Goal: Check status: Check status

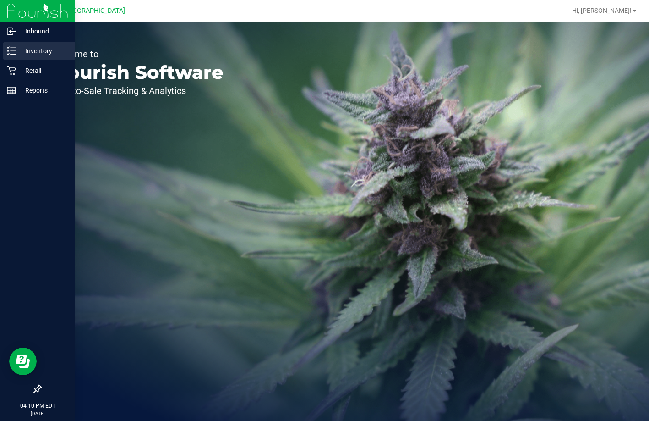
click at [21, 46] on p "Inventory" at bounding box center [43, 50] width 55 height 11
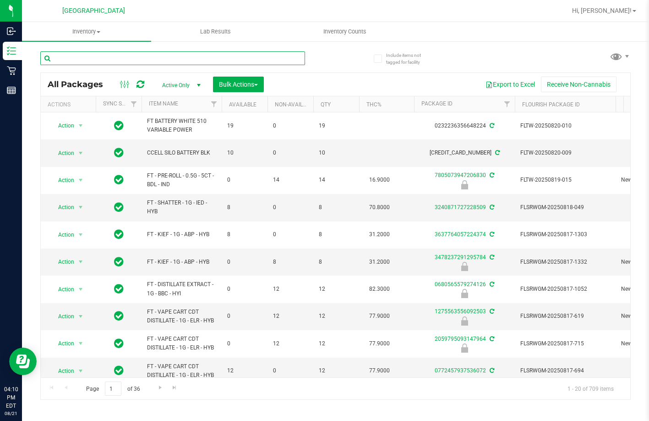
click at [120, 55] on input "text" at bounding box center [172, 58] width 265 height 14
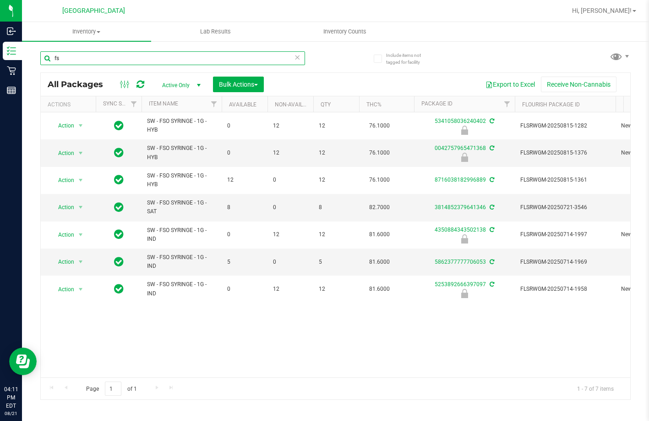
type input "f"
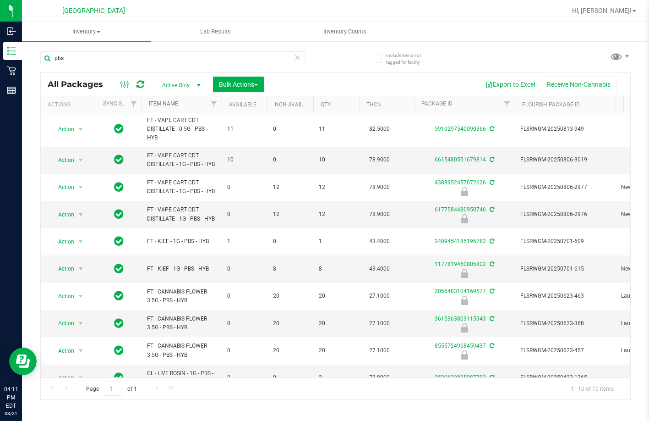
click at [176, 104] on link "Item Name" at bounding box center [163, 103] width 29 height 6
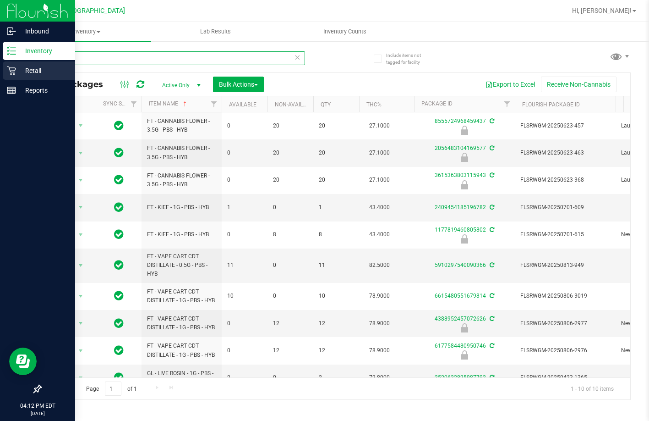
drag, startPoint x: 144, startPoint y: 55, endPoint x: 6, endPoint y: 80, distance: 139.8
click at [6, 80] on div "Inbound Inventory Retail Reports 04:12 PM EDT 08/21/2025 08/21 Lakeland WC Hi, …" at bounding box center [324, 210] width 649 height 421
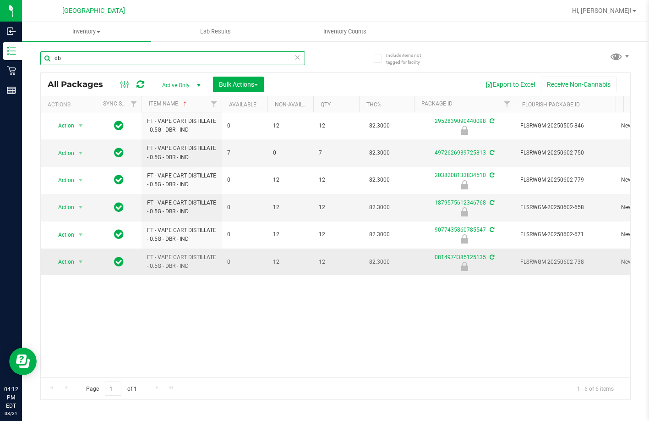
type input "d"
type input "abz"
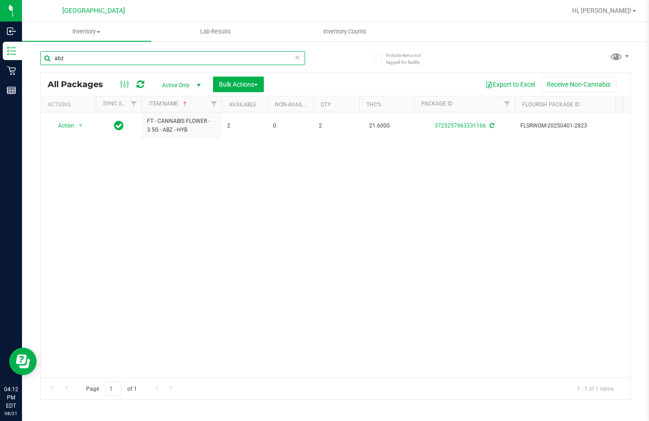
drag, startPoint x: 69, startPoint y: 60, endPoint x: -3, endPoint y: 47, distance: 73.2
click at [0, 47] on html "Inbound Inventory Retail Reports 04:12 PM EDT 08/21/2025 08/21 Lakeland WC Hi, …" at bounding box center [324, 210] width 649 height 421
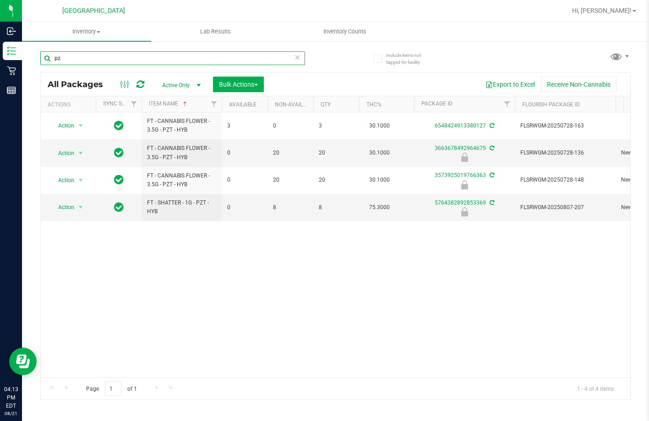
type input "p"
type input "xrl"
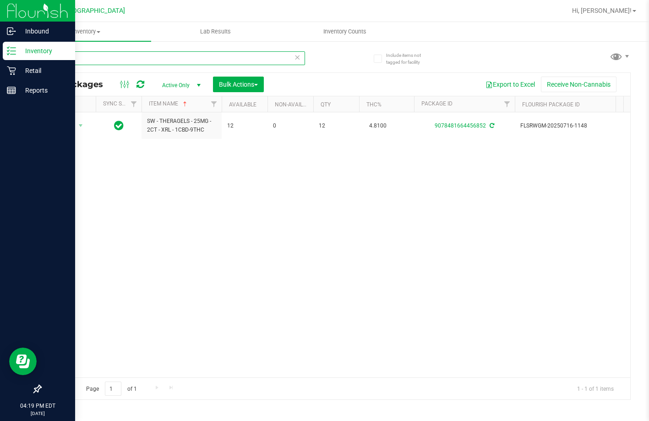
drag, startPoint x: 104, startPoint y: 60, endPoint x: 13, endPoint y: 55, distance: 91.3
click at [13, 55] on div "Inbound Inventory Retail Reports 04:19 PM EDT 08/21/2025 08/21 Lakeland WC Hi, …" at bounding box center [324, 210] width 649 height 421
type input "5764382892853369"
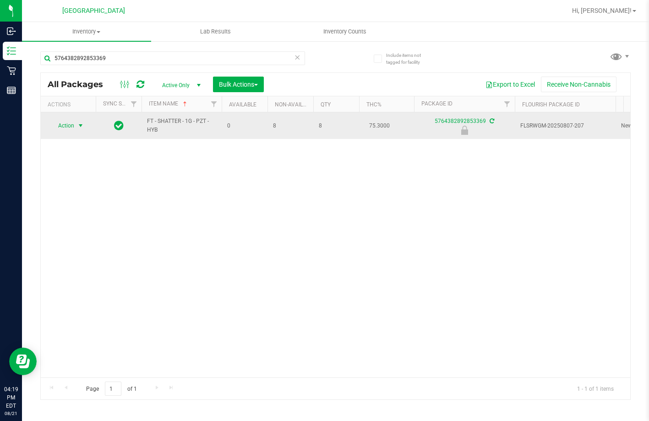
click at [79, 127] on span "select" at bounding box center [80, 125] width 7 height 7
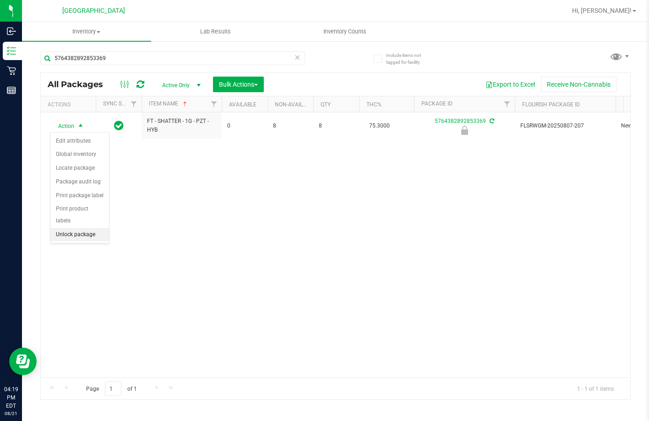
click at [76, 228] on li "Unlock package" at bounding box center [79, 235] width 59 height 14
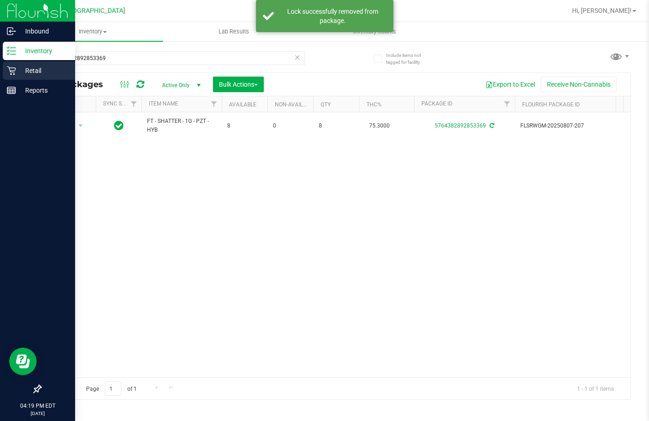
click at [19, 64] on div "Retail" at bounding box center [39, 70] width 72 height 18
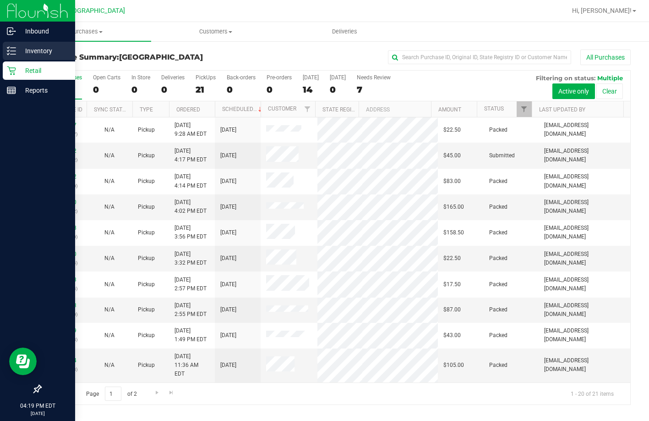
click at [40, 49] on p "Inventory" at bounding box center [43, 50] width 55 height 11
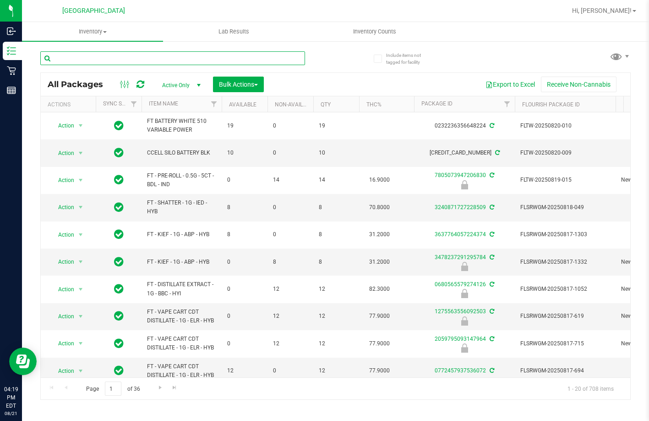
click at [116, 56] on input "text" at bounding box center [172, 58] width 265 height 14
type input "5764382892853369"
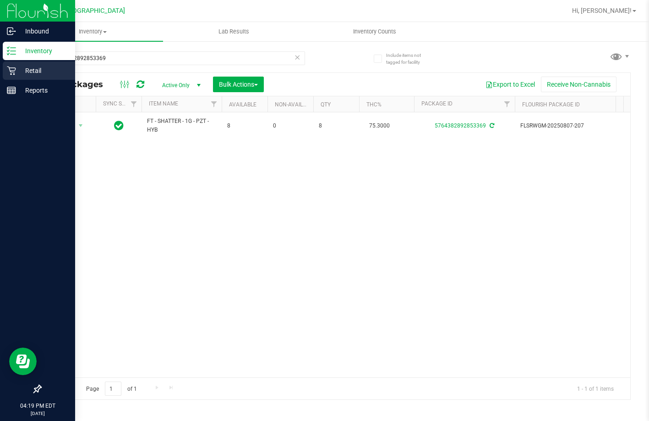
click at [13, 68] on icon at bounding box center [11, 70] width 9 height 9
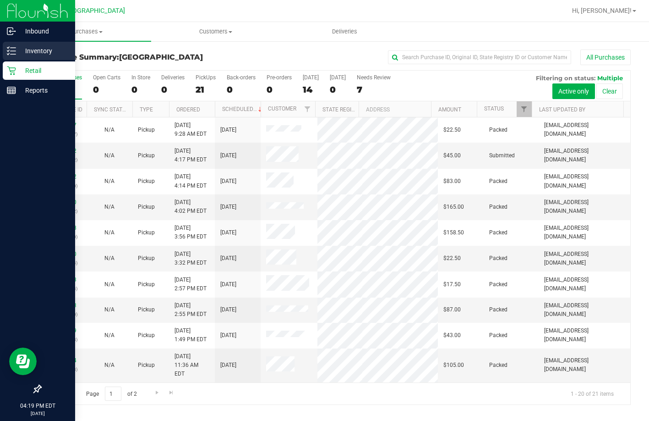
click at [15, 48] on line at bounding box center [13, 48] width 5 height 0
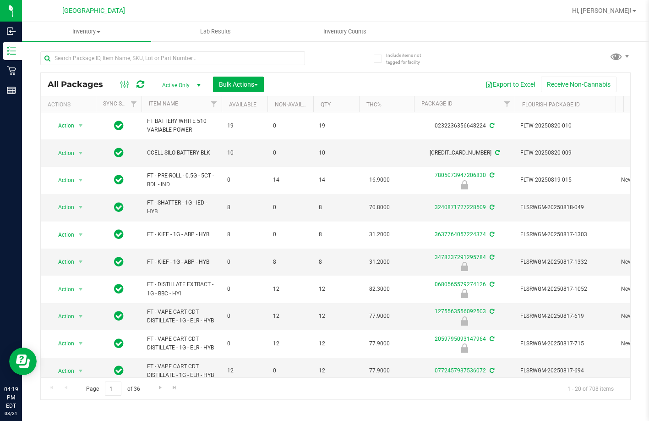
click at [169, 100] on th "Item Name" at bounding box center [182, 104] width 80 height 16
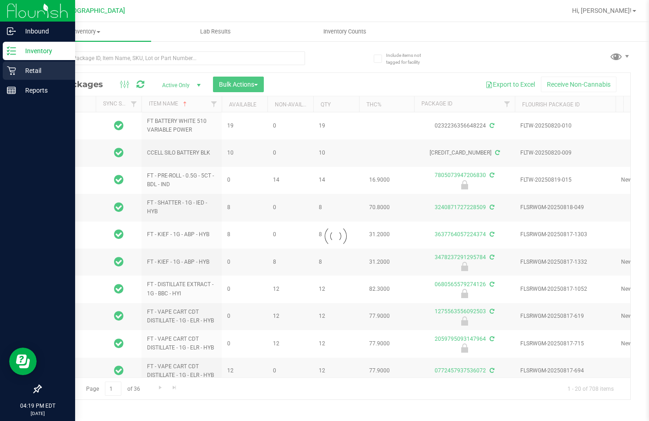
click at [20, 69] on p "Retail" at bounding box center [43, 70] width 55 height 11
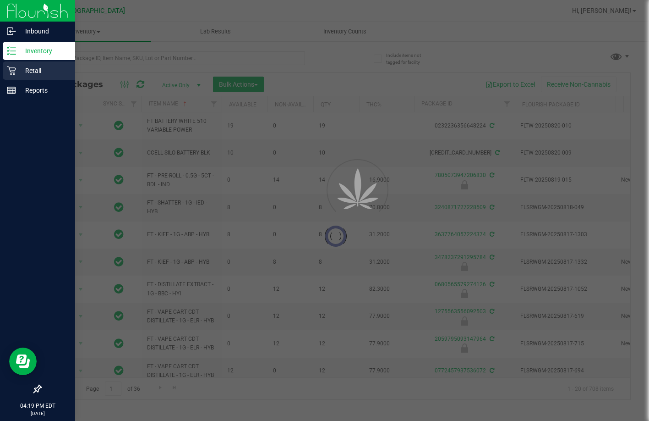
click at [20, 68] on p "Retail" at bounding box center [43, 70] width 55 height 11
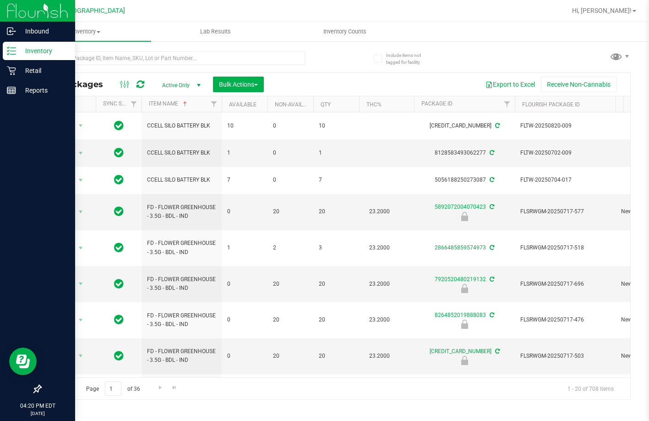
click at [46, 48] on p "Inventory" at bounding box center [43, 50] width 55 height 11
click at [40, 51] on p "Inventory" at bounding box center [43, 50] width 55 height 11
click at [39, 69] on p "Retail" at bounding box center [43, 70] width 55 height 11
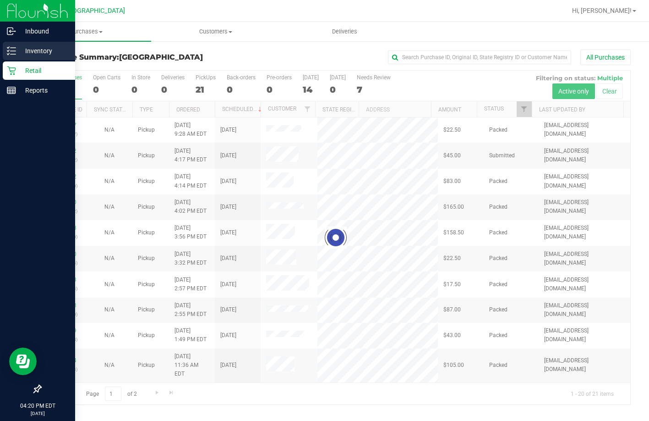
click at [17, 51] on div "Inventory" at bounding box center [39, 51] width 72 height 18
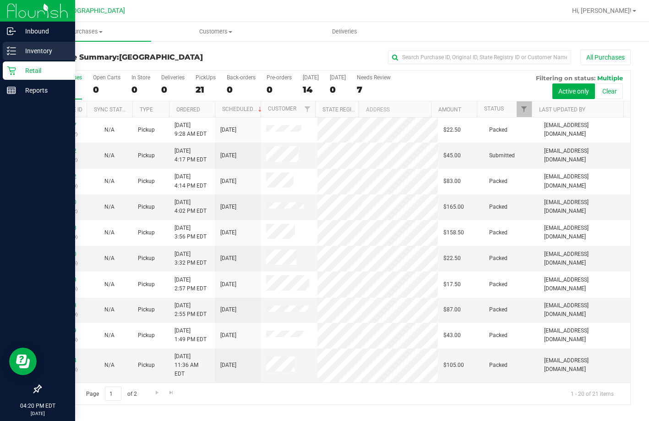
click at [31, 50] on p "Inventory" at bounding box center [43, 50] width 55 height 11
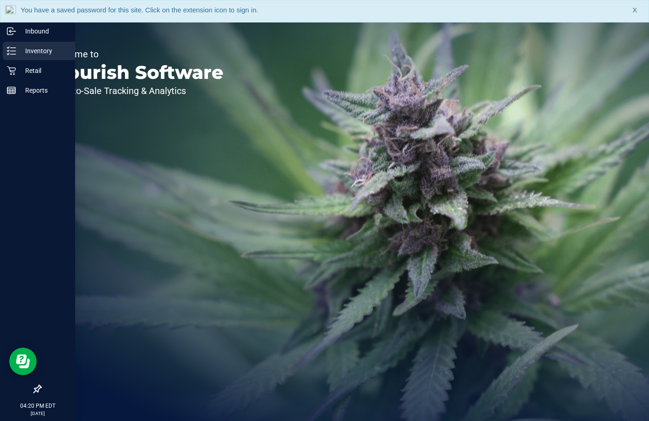
click at [19, 51] on p "Inventory" at bounding box center [43, 50] width 55 height 11
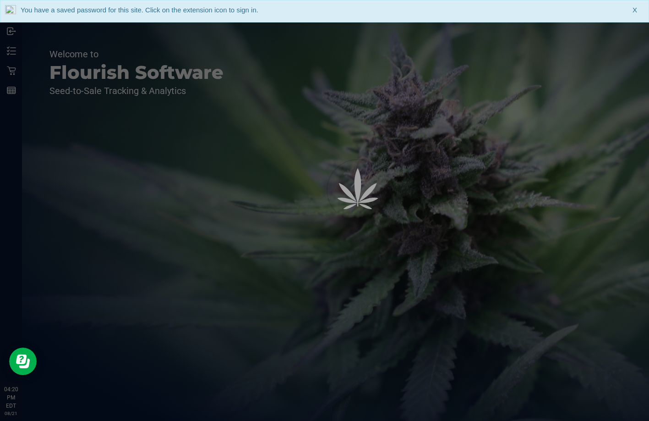
click at [636, 7] on span "X" at bounding box center [635, 10] width 5 height 11
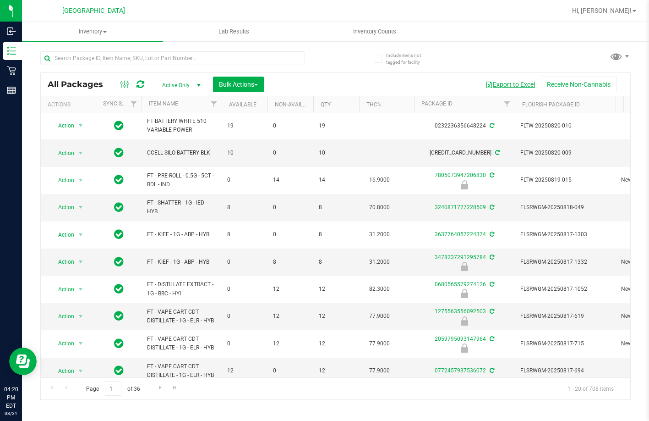
click at [510, 86] on button "Export to Excel" at bounding box center [510, 85] width 61 height 16
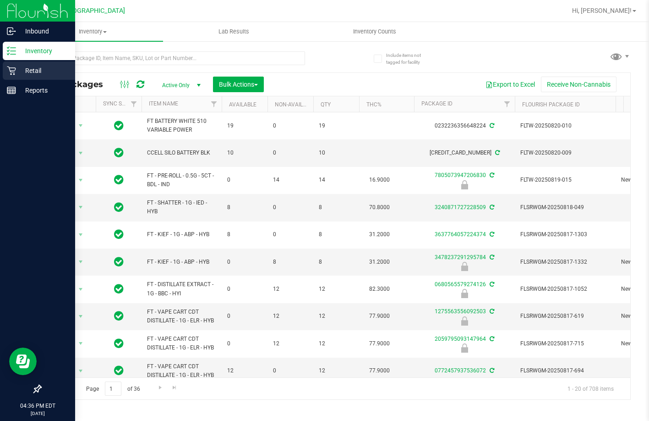
click at [21, 73] on p "Retail" at bounding box center [43, 70] width 55 height 11
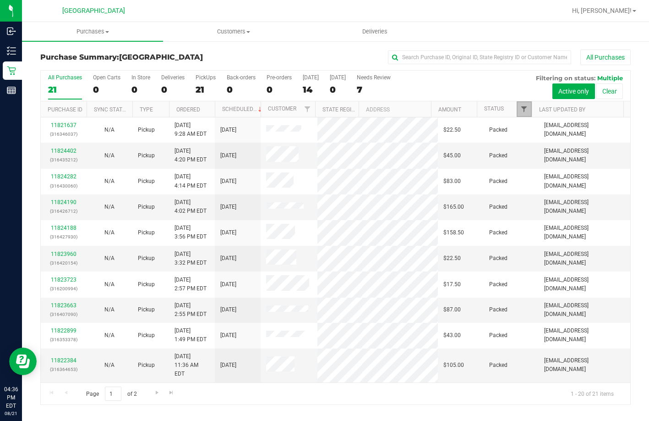
click at [521, 111] on link "Filter" at bounding box center [524, 109] width 15 height 16
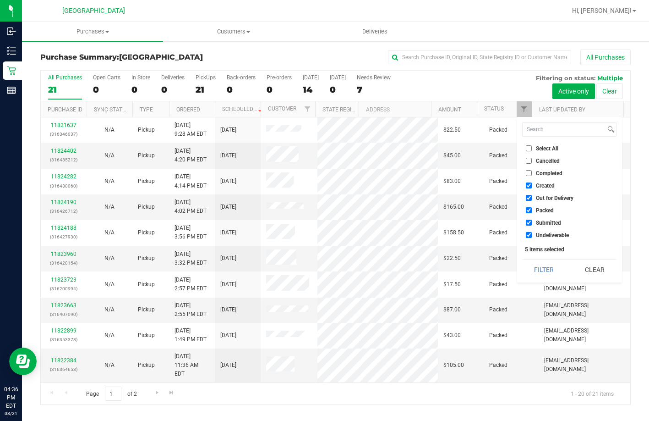
click at [534, 144] on li "Select All" at bounding box center [569, 148] width 94 height 10
click at [534, 146] on label "Select All" at bounding box center [542, 148] width 33 height 6
click at [532, 146] on input "Select All" at bounding box center [529, 148] width 6 height 6
checkbox input "true"
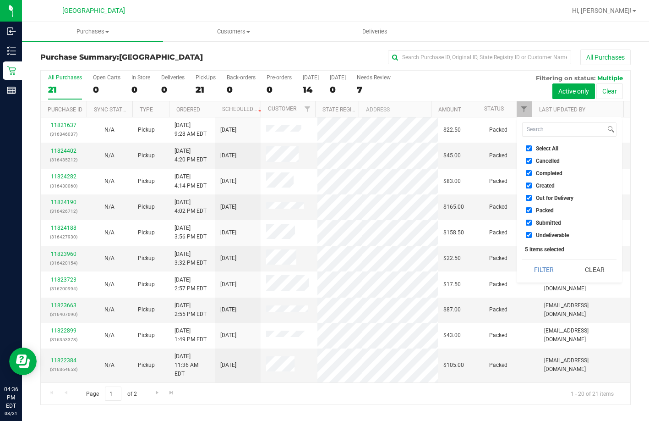
checkbox input "true"
click at [534, 146] on label "Select All" at bounding box center [542, 148] width 33 height 6
click at [532, 146] on input "Select All" at bounding box center [529, 148] width 6 height 6
checkbox input "false"
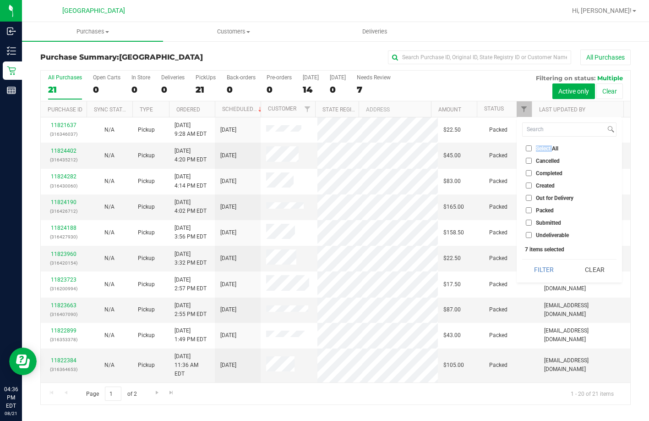
checkbox input "false"
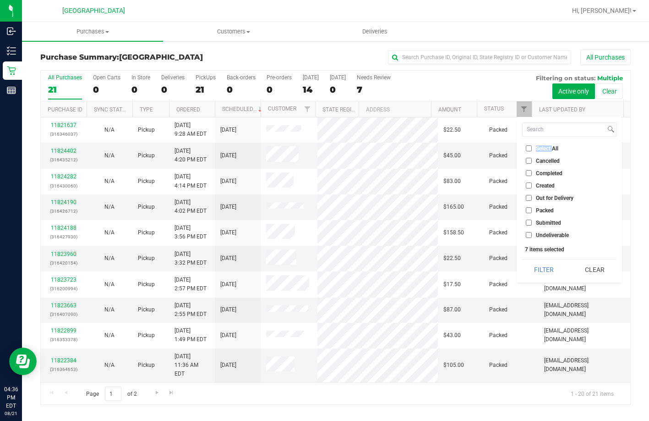
checkbox input "false"
click at [544, 225] on span "Submitted" at bounding box center [548, 222] width 25 height 5
click at [532, 225] on input "Submitted" at bounding box center [529, 223] width 6 height 6
checkbox input "true"
click at [542, 274] on button "Filter" at bounding box center [544, 269] width 44 height 20
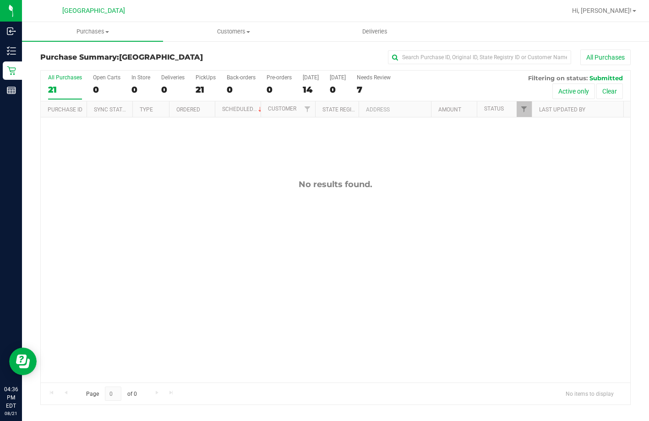
click at [349, 255] on div "No results found." at bounding box center [336, 280] width 590 height 327
click at [529, 109] on link "Filter" at bounding box center [524, 109] width 15 height 16
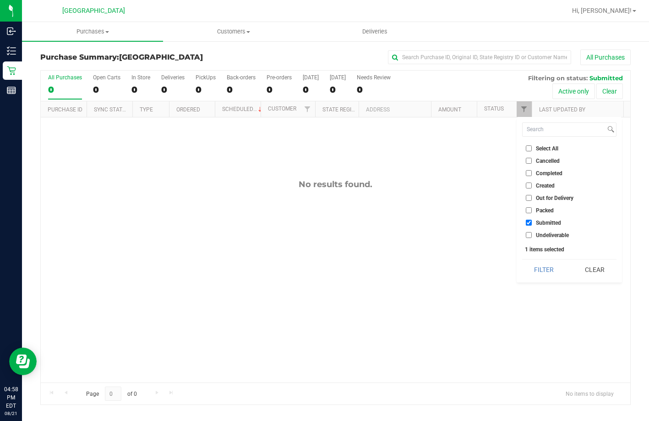
click at [434, 179] on div "No results found." at bounding box center [336, 184] width 590 height 10
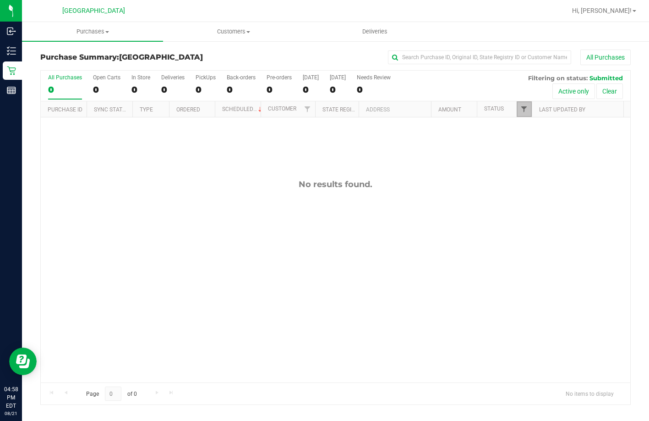
click at [525, 112] on span "Filter" at bounding box center [524, 108] width 7 height 7
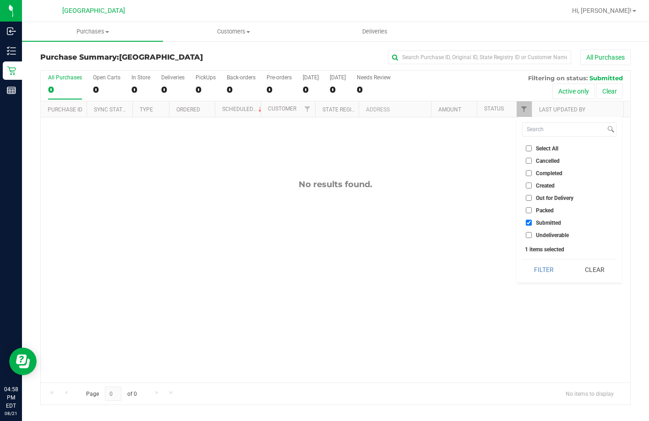
click at [532, 148] on input "Select All" at bounding box center [529, 148] width 6 height 6
checkbox input "true"
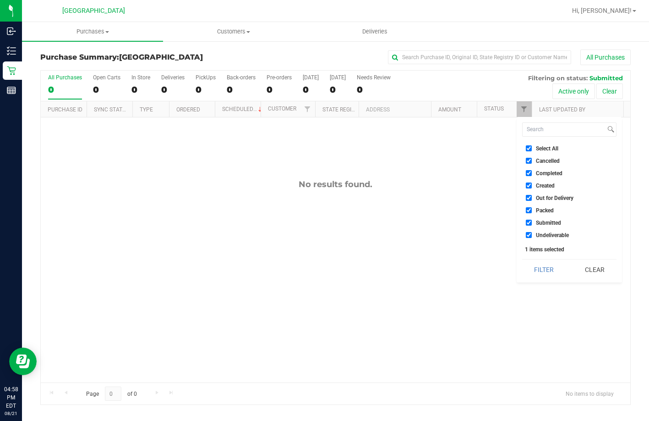
checkbox input "true"
click at [532, 148] on input "Select All" at bounding box center [529, 148] width 6 height 6
checkbox input "false"
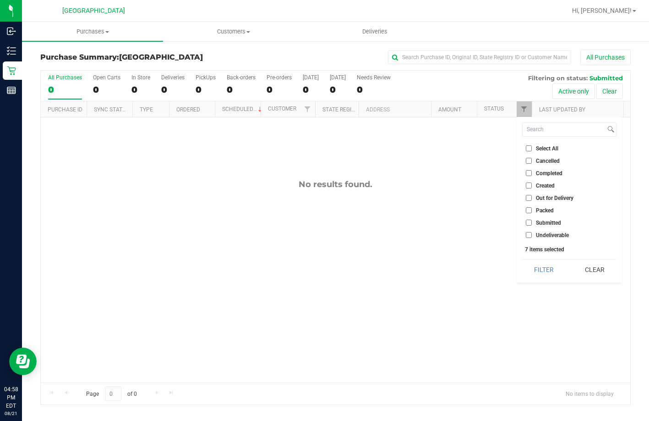
checkbox input "false"
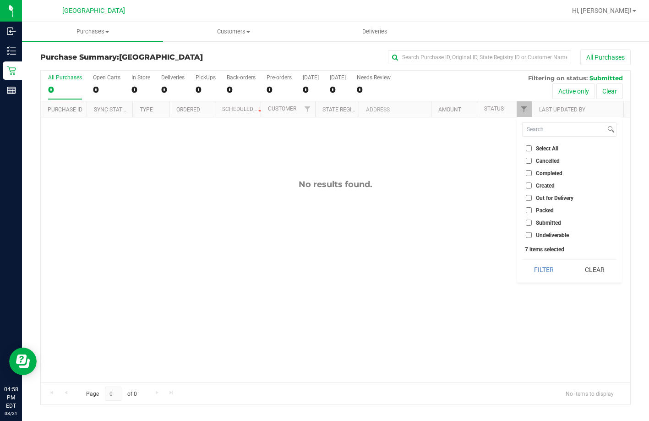
checkbox input "false"
click at [544, 210] on span "Packed" at bounding box center [545, 210] width 18 height 5
click at [532, 210] on input "Packed" at bounding box center [529, 210] width 6 height 6
checkbox input "true"
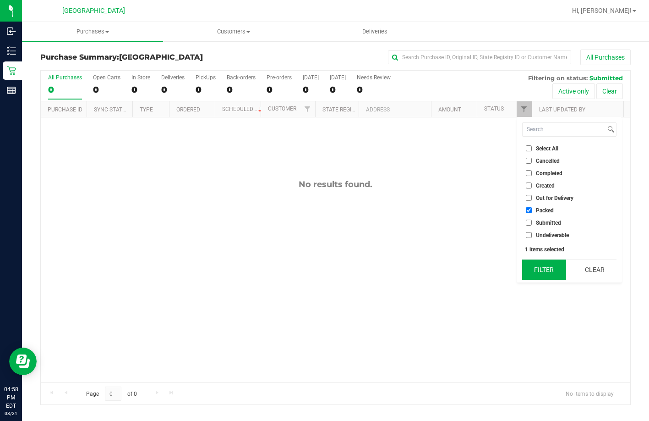
click at [547, 269] on button "Filter" at bounding box center [544, 269] width 44 height 20
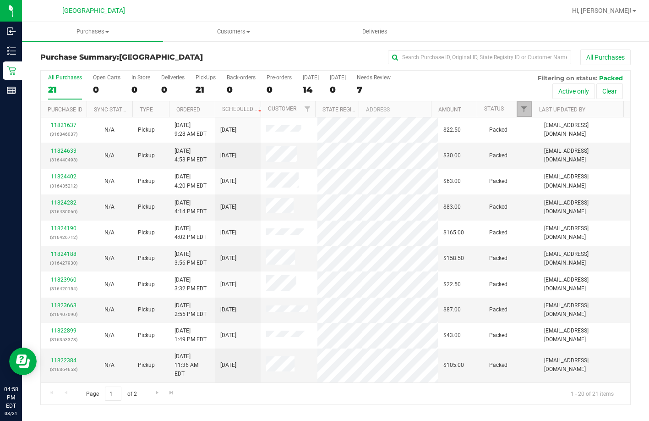
click at [522, 114] on link "Filter" at bounding box center [524, 109] width 15 height 16
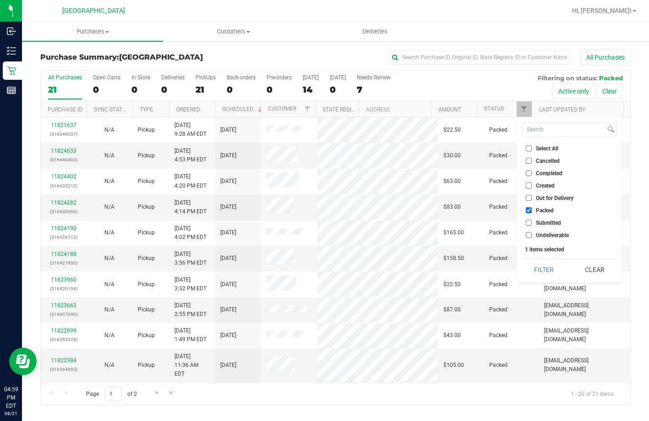
click at [528, 141] on div "Select All Cancelled Completed Created Out for Delivery Packed Submitted Undeli…" at bounding box center [569, 199] width 105 height 165
click at [532, 151] on label "Select All" at bounding box center [542, 148] width 33 height 6
click at [532, 151] on input "Select All" at bounding box center [529, 148] width 6 height 6
checkbox input "true"
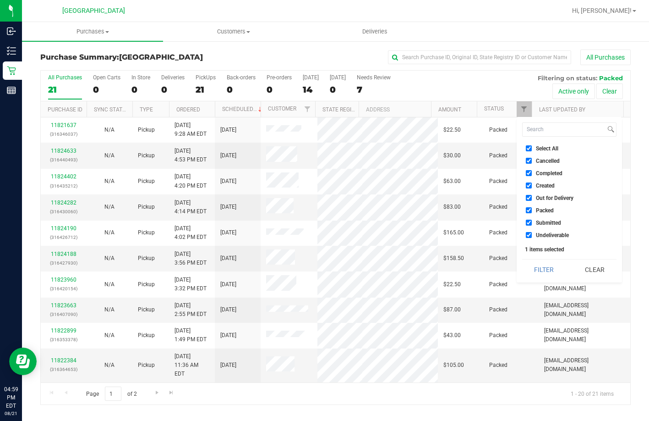
checkbox input "true"
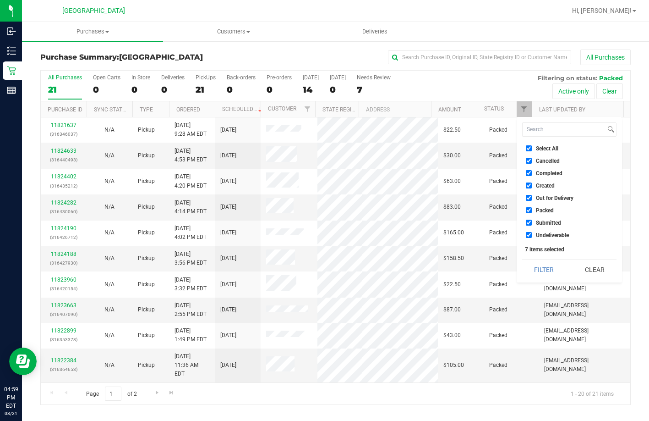
click at [530, 148] on input "Select All" at bounding box center [529, 148] width 6 height 6
checkbox input "false"
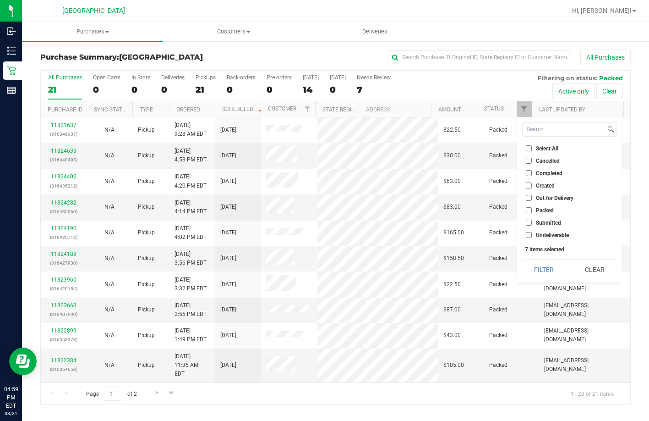
checkbox input "false"
drag, startPoint x: 533, startPoint y: 221, endPoint x: 531, endPoint y: 236, distance: 15.2
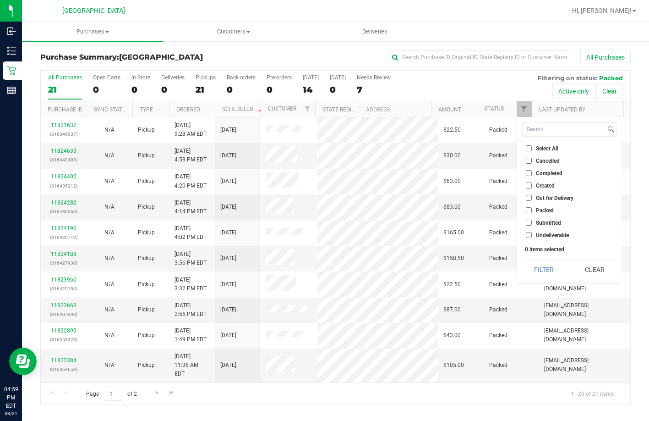
click at [532, 223] on label "Submitted" at bounding box center [543, 223] width 35 height 6
click at [532, 223] on input "Submitted" at bounding box center [529, 223] width 6 height 6
checkbox input "true"
click at [537, 266] on button "Filter" at bounding box center [544, 269] width 44 height 20
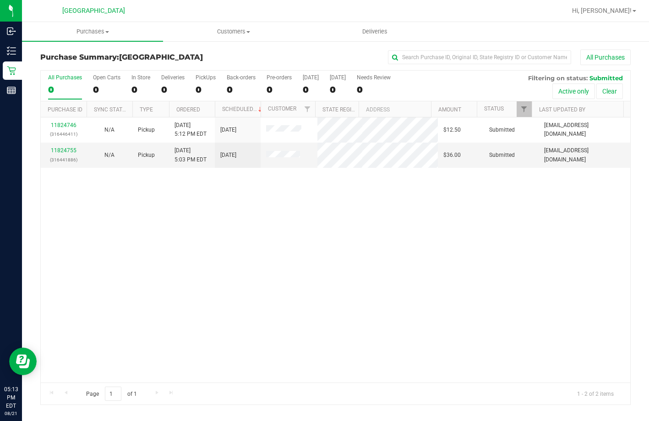
drag, startPoint x: 192, startPoint y: 246, endPoint x: 189, endPoint y: 238, distance: 8.4
click at [192, 246] on div "11824746 (316446411) N/A Pickup 8/21/2025 5:12 PM EDT 8/21/2025 $12.50 Submitte…" at bounding box center [336, 249] width 590 height 265
click at [60, 153] on link "11824755" at bounding box center [64, 150] width 26 height 6
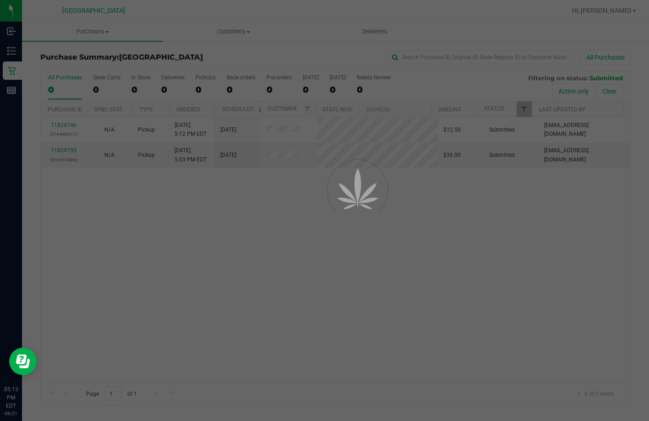
drag, startPoint x: 324, startPoint y: 275, endPoint x: 104, endPoint y: 54, distance: 311.1
click at [324, 275] on div at bounding box center [324, 210] width 649 height 421
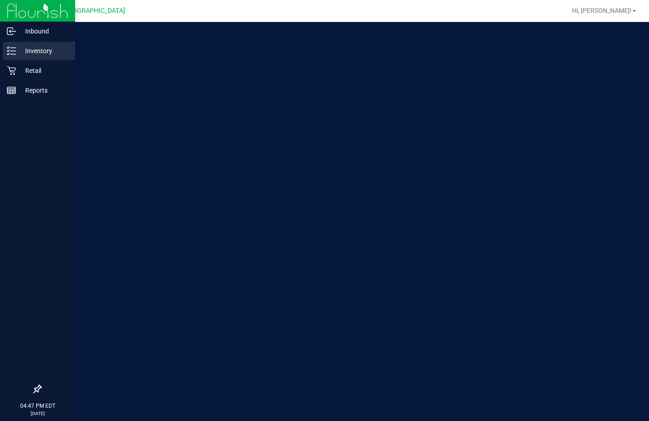
click at [17, 51] on p "Inventory" at bounding box center [43, 50] width 55 height 11
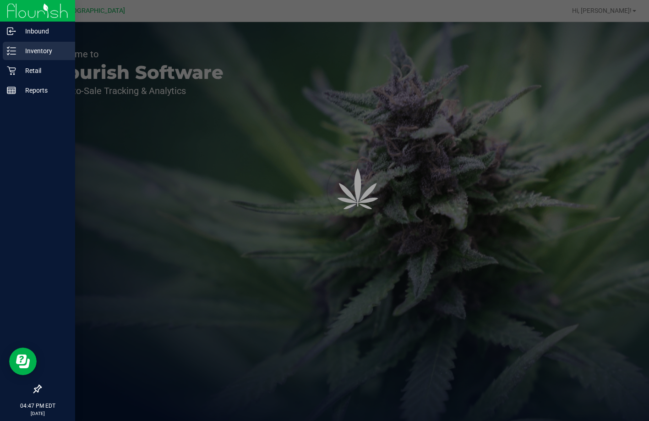
click at [17, 51] on p "Inventory" at bounding box center [43, 50] width 55 height 11
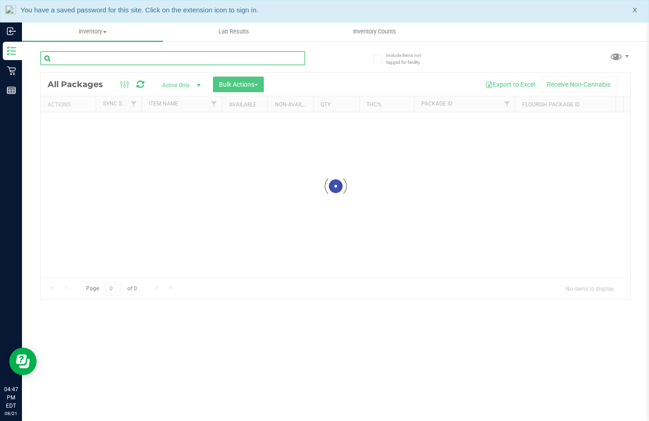
click at [93, 56] on div "Inventory All packages All inventory Waste log Create inventory Lab Results Inv…" at bounding box center [335, 221] width 627 height 399
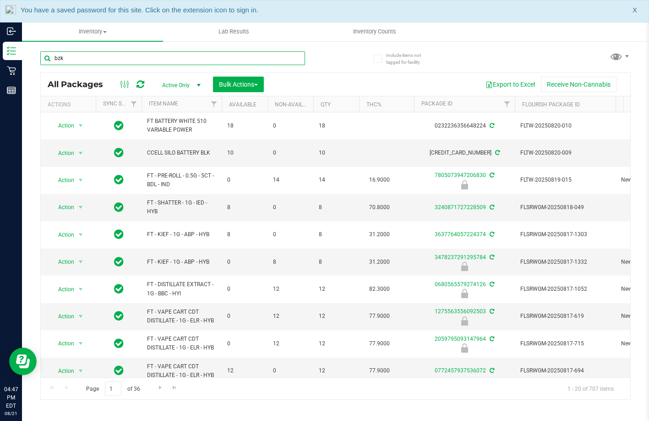
type input "bzk"
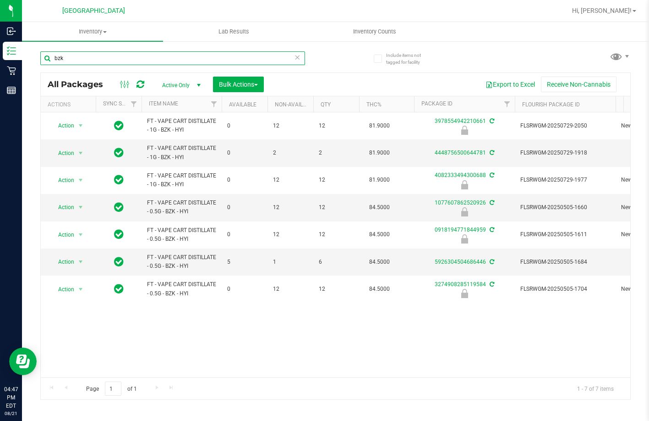
drag, startPoint x: 45, startPoint y: 60, endPoint x: 39, endPoint y: 61, distance: 6.0
click at [39, 61] on div "Include items not tagged for facility bzk All Packages Active Only Active Only …" at bounding box center [335, 180] width 627 height 280
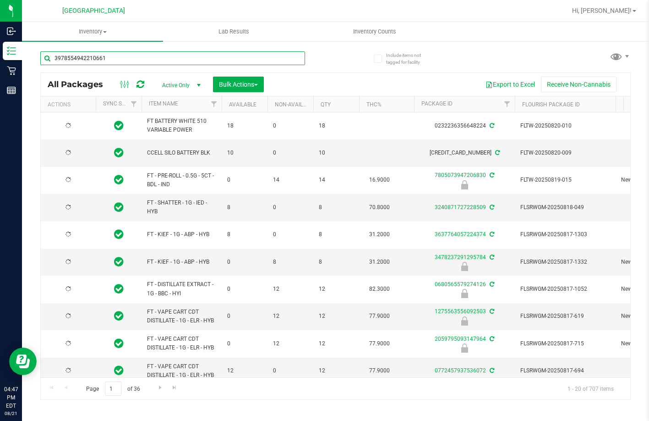
type input "3978554942210661"
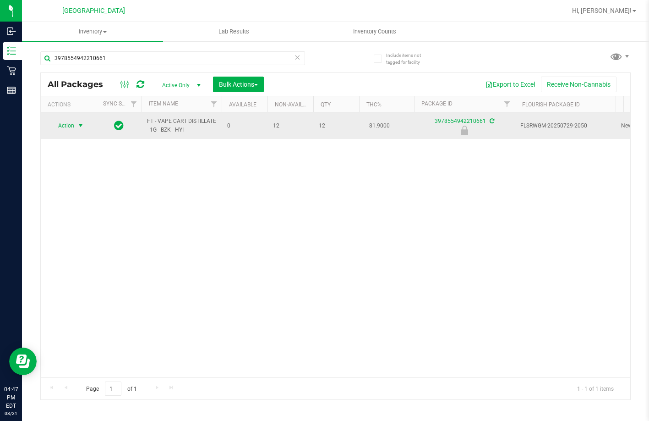
click at [75, 123] on span "select" at bounding box center [80, 125] width 11 height 13
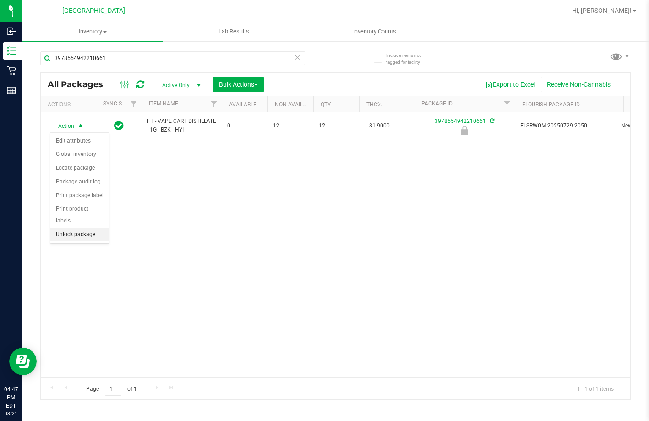
click at [86, 228] on li "Unlock package" at bounding box center [79, 235] width 59 height 14
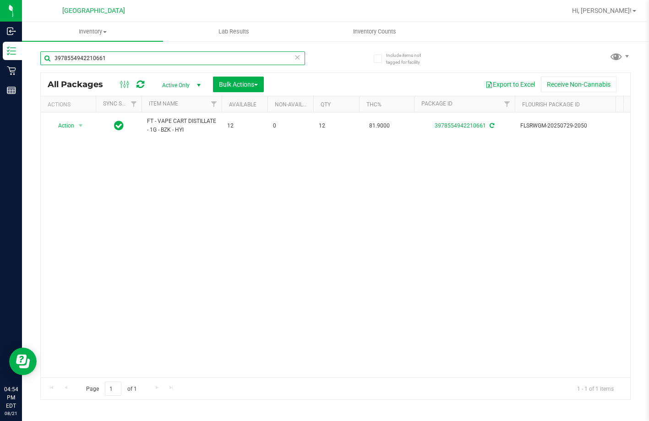
drag, startPoint x: 63, startPoint y: 76, endPoint x: 34, endPoint y: 59, distance: 33.7
click at [38, 72] on div "Include items not tagged for facility 3978554942210661 All Packages Active Only…" at bounding box center [335, 180] width 627 height 280
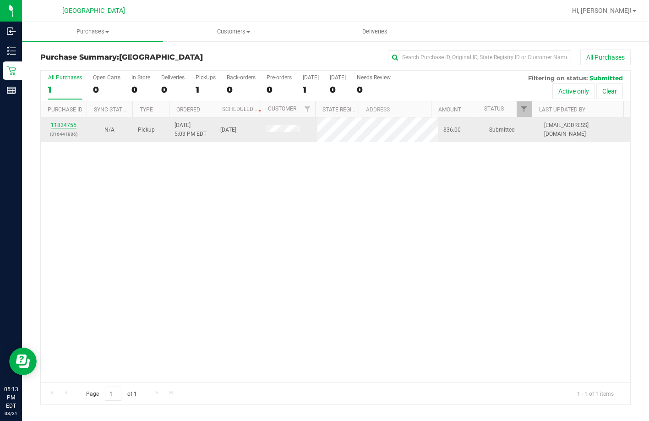
click at [66, 123] on link "11824755" at bounding box center [64, 125] width 26 height 6
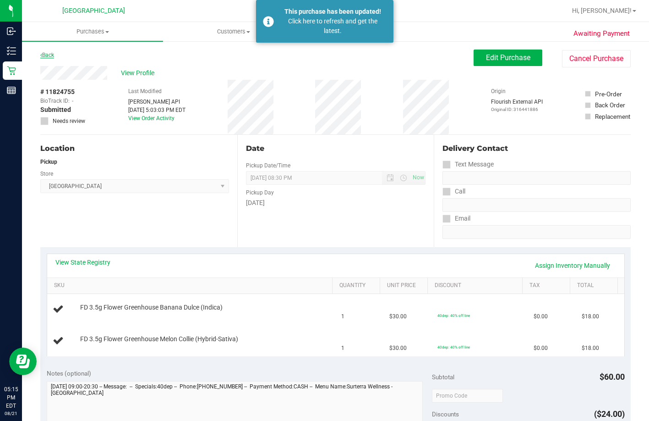
click at [48, 57] on link "Back" at bounding box center [47, 55] width 14 height 6
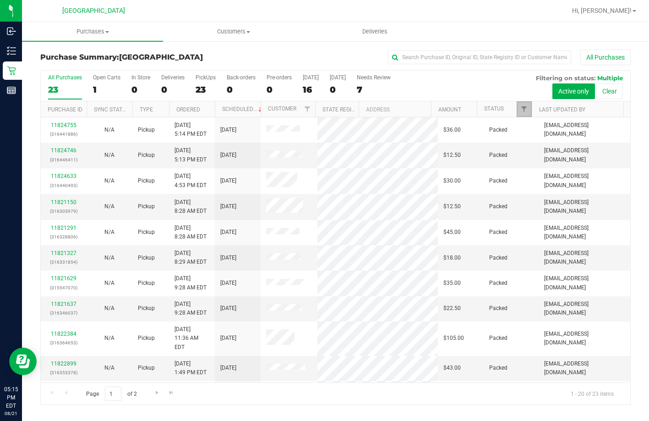
click at [519, 104] on link "Filter" at bounding box center [524, 109] width 15 height 16
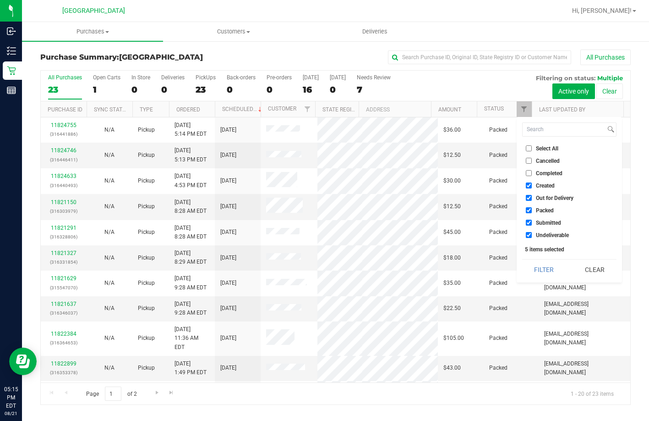
click at [527, 148] on input "Select All" at bounding box center [529, 148] width 6 height 6
checkbox input "true"
click at [527, 148] on input "Select All" at bounding box center [529, 148] width 6 height 6
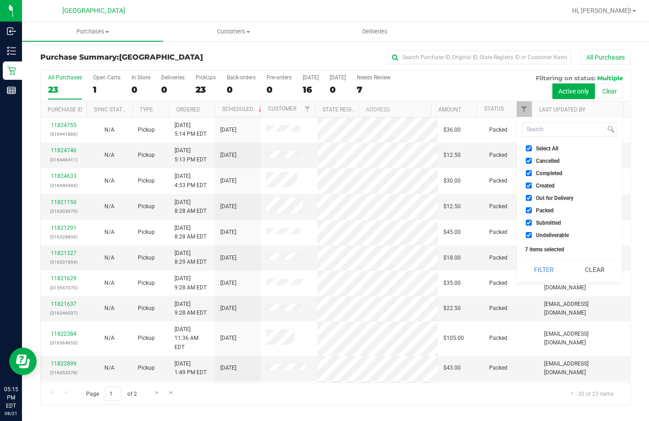
checkbox input "false"
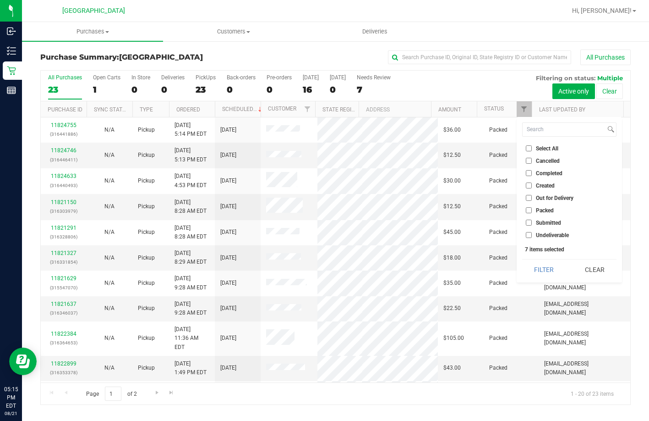
checkbox input "false"
click at [533, 222] on label "Submitted" at bounding box center [543, 223] width 35 height 6
click at [532, 222] on input "Submitted" at bounding box center [529, 223] width 6 height 6
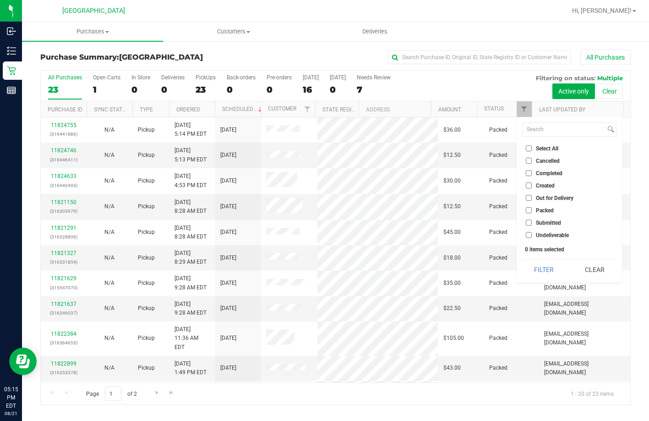
checkbox input "true"
click at [545, 278] on button "Filter" at bounding box center [544, 269] width 44 height 20
